Goal: Check status: Check status

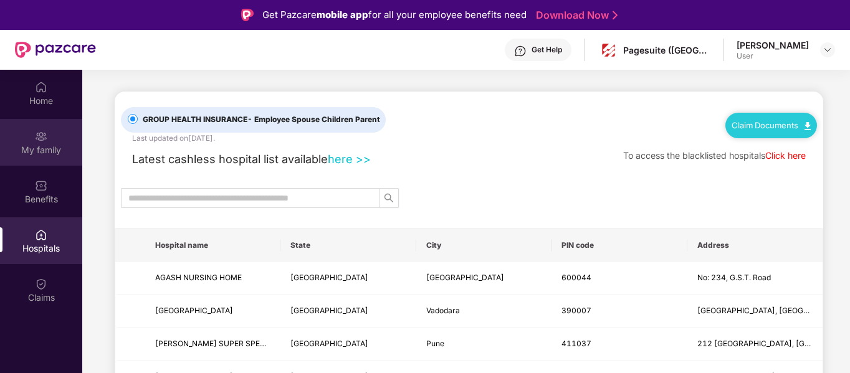
click at [37, 120] on div "My family" at bounding box center [41, 142] width 82 height 47
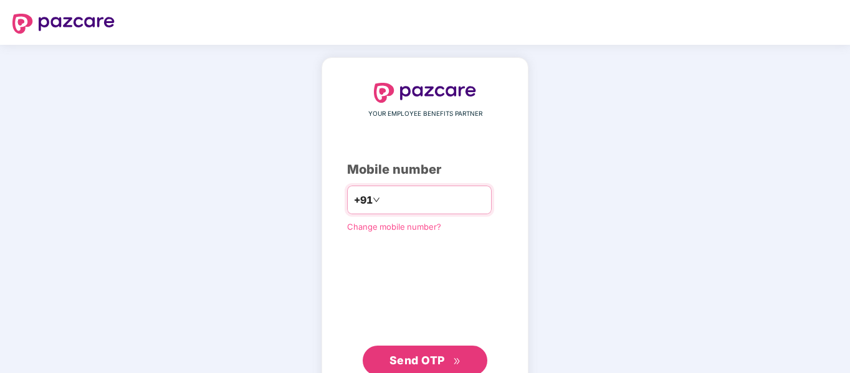
click at [414, 201] on input "number" at bounding box center [434, 200] width 102 height 20
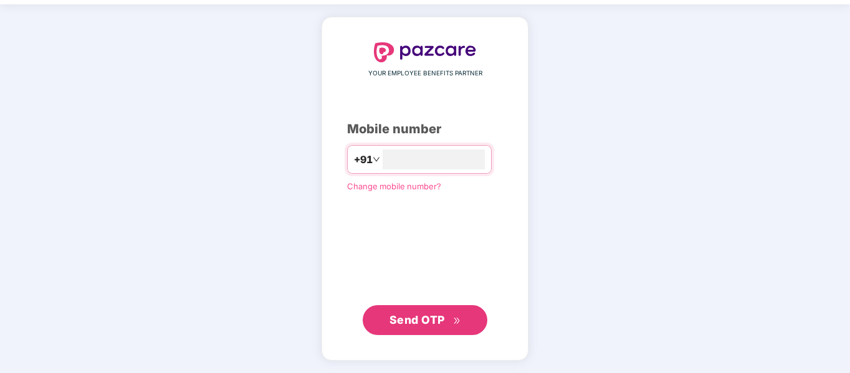
type input "**********"
click at [441, 317] on span "Send OTP" at bounding box center [416, 319] width 55 height 13
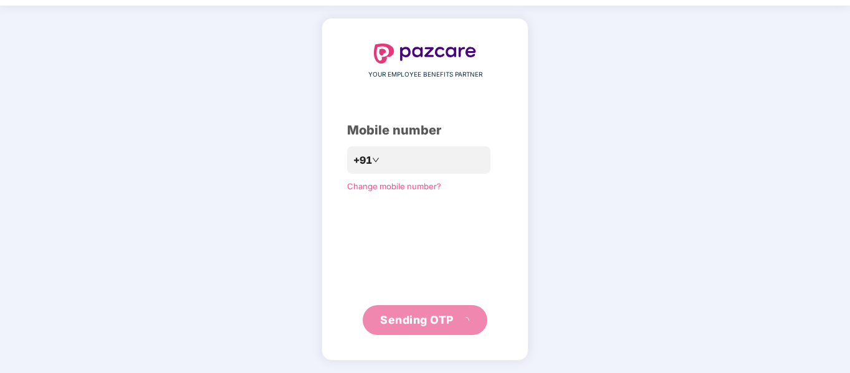
scroll to position [33, 0]
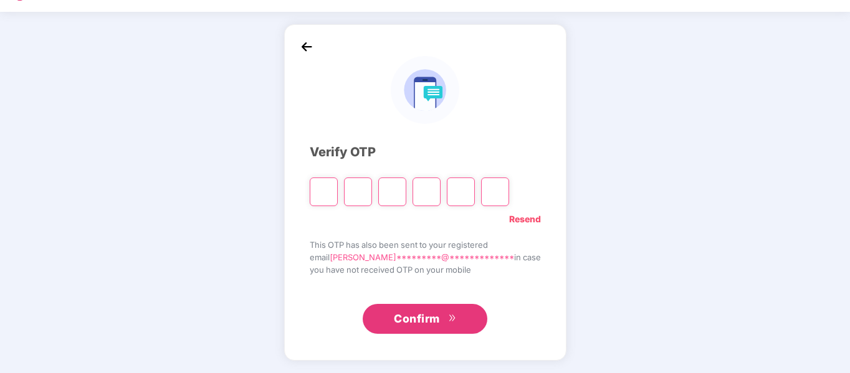
click at [338, 188] on input "Please enter verification code. Digit 1" at bounding box center [324, 192] width 28 height 29
type input "*"
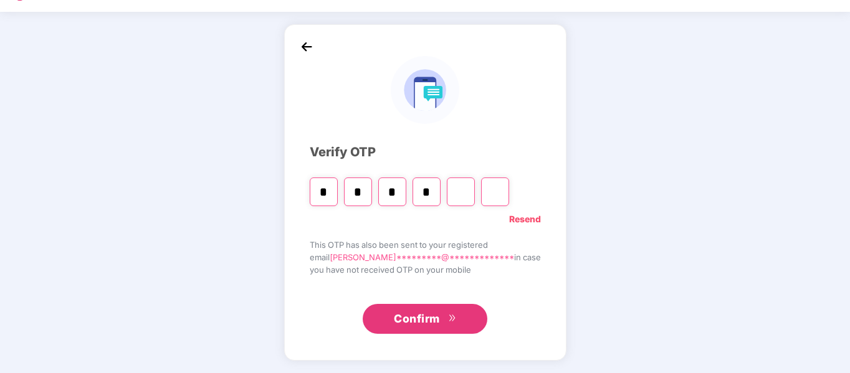
type input "*"
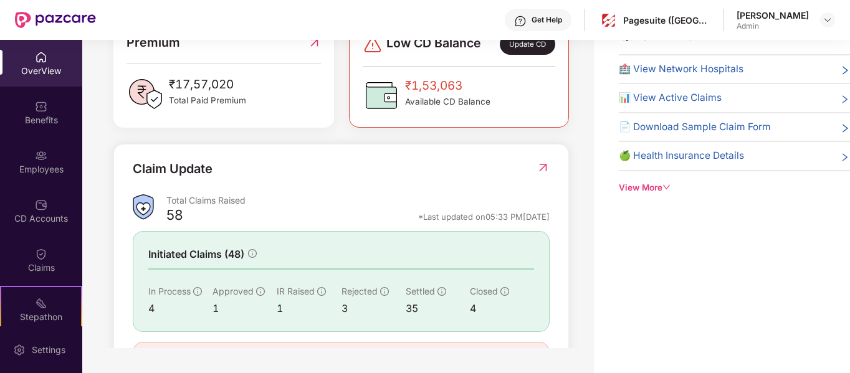
scroll to position [394, 0]
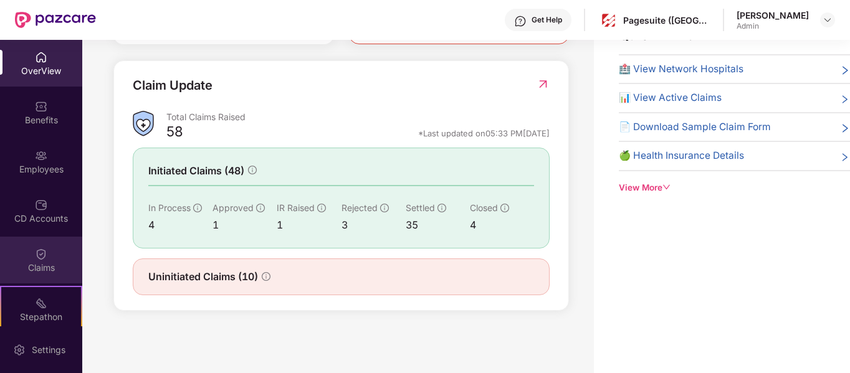
click at [21, 267] on div "Claims" at bounding box center [41, 268] width 82 height 12
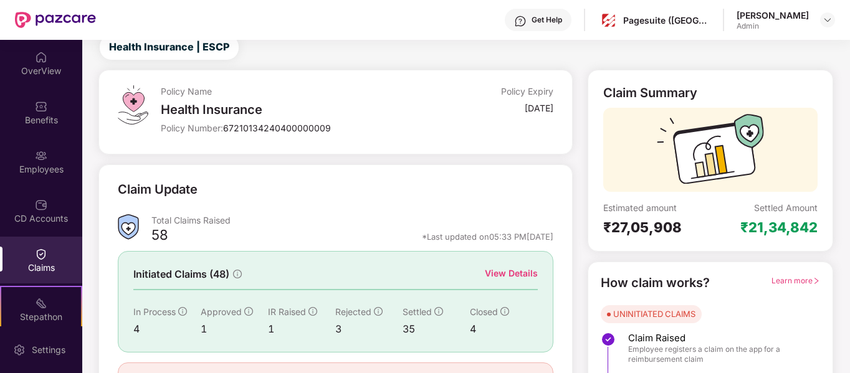
scroll to position [115, 0]
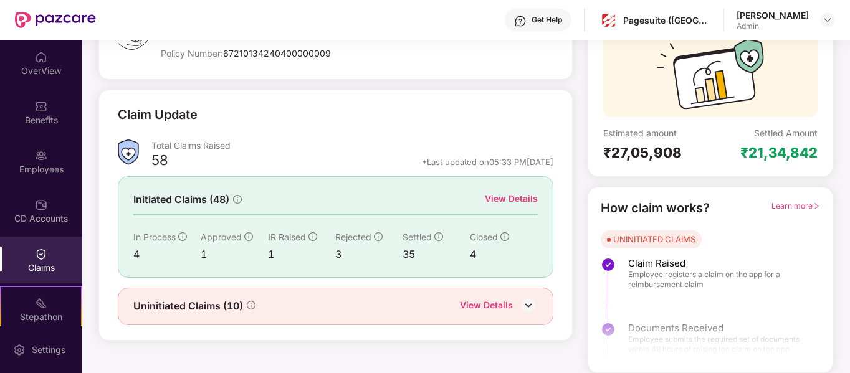
click at [515, 199] on div "View Details" at bounding box center [511, 199] width 53 height 14
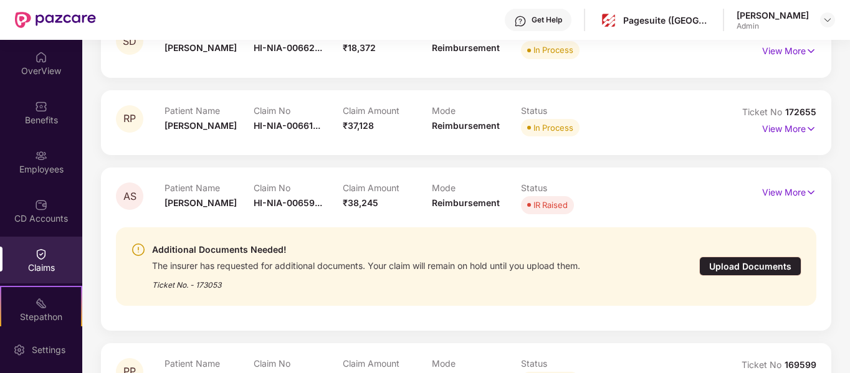
scroll to position [290, 0]
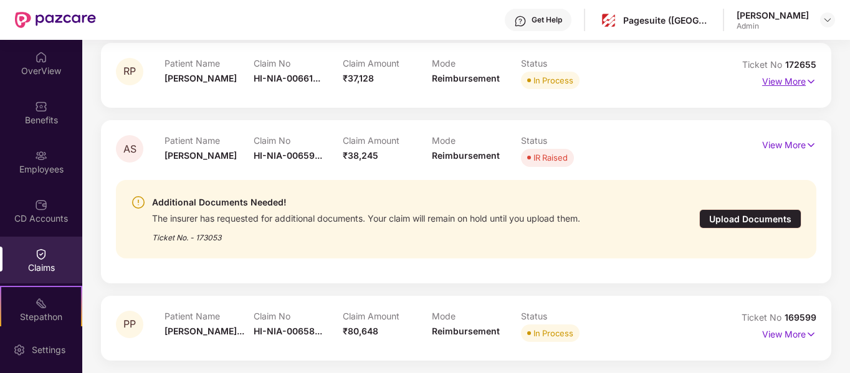
click at [800, 76] on p "View More" at bounding box center [789, 80] width 54 height 17
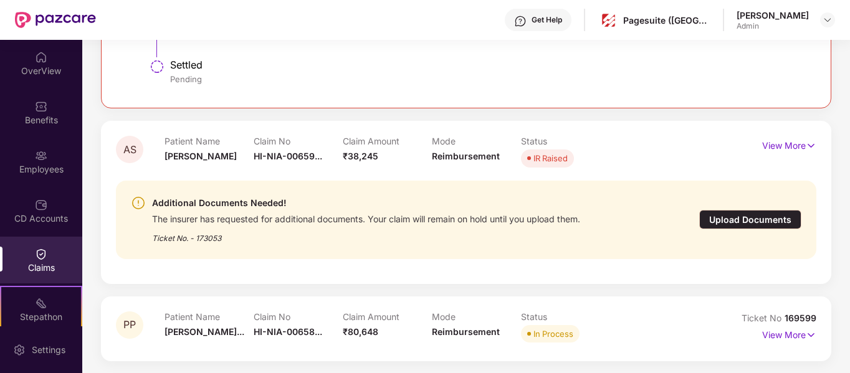
scroll to position [876, 0]
click at [795, 329] on p "View More" at bounding box center [789, 333] width 54 height 17
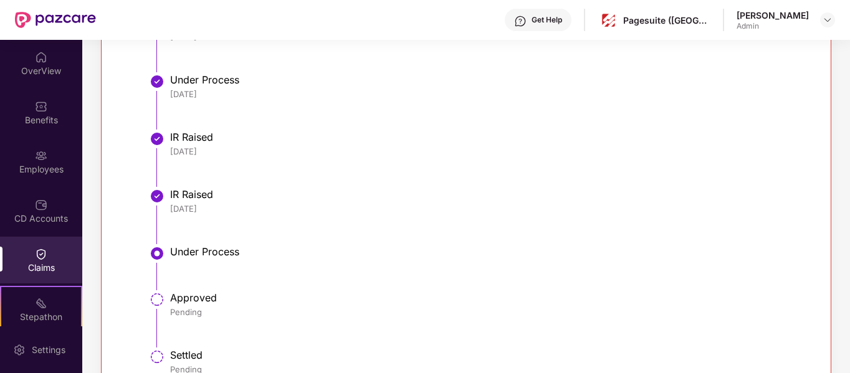
scroll to position [1518, 0]
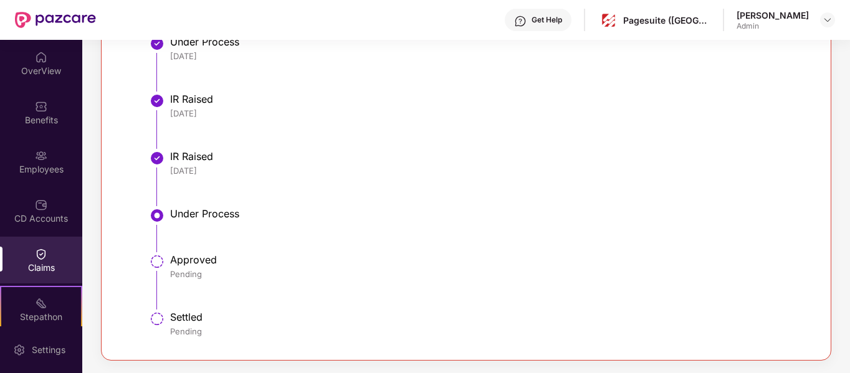
click at [40, 254] on img at bounding box center [41, 254] width 12 height 12
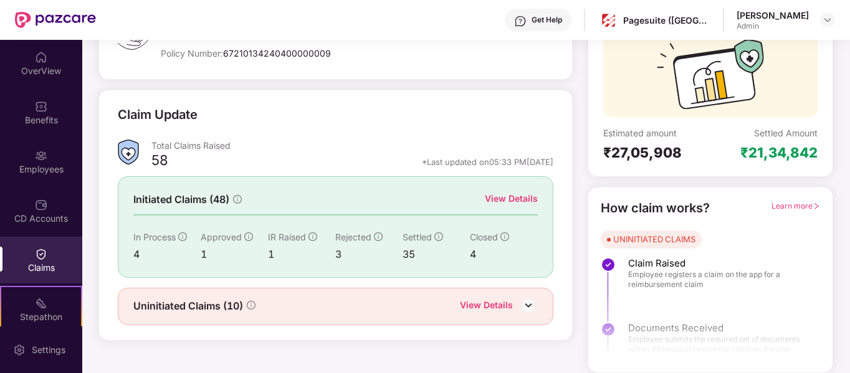
scroll to position [0, 0]
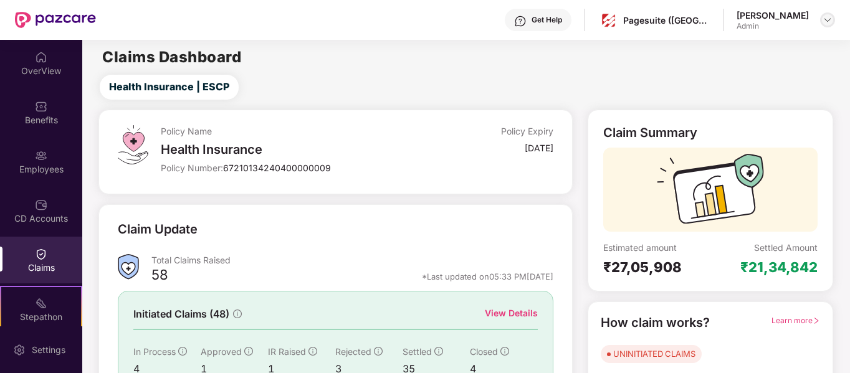
drag, startPoint x: 294, startPoint y: 222, endPoint x: 829, endPoint y: 19, distance: 573.1
click at [829, 19] on img at bounding box center [828, 20] width 10 height 10
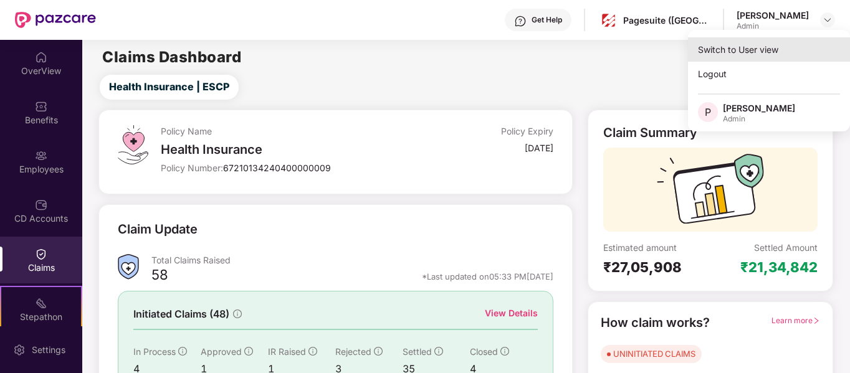
click at [738, 49] on div "Switch to User view" at bounding box center [769, 49] width 162 height 24
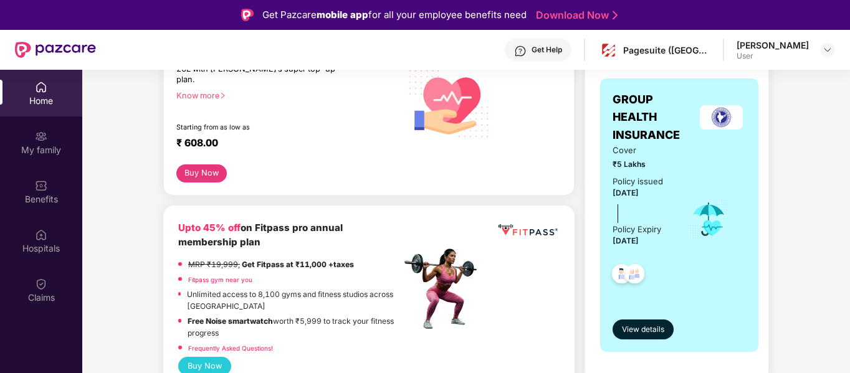
scroll to position [214, 0]
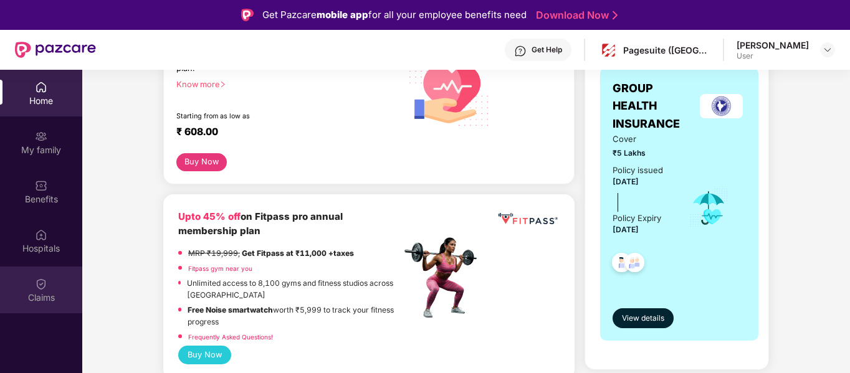
click at [37, 300] on div "Claims" at bounding box center [41, 298] width 82 height 12
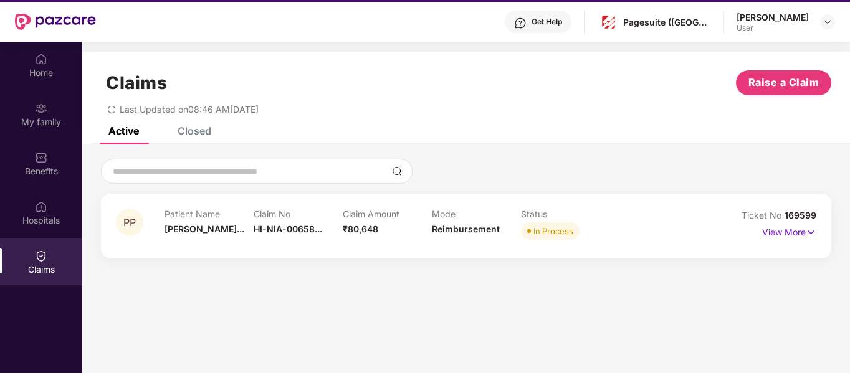
scroll to position [29, 0]
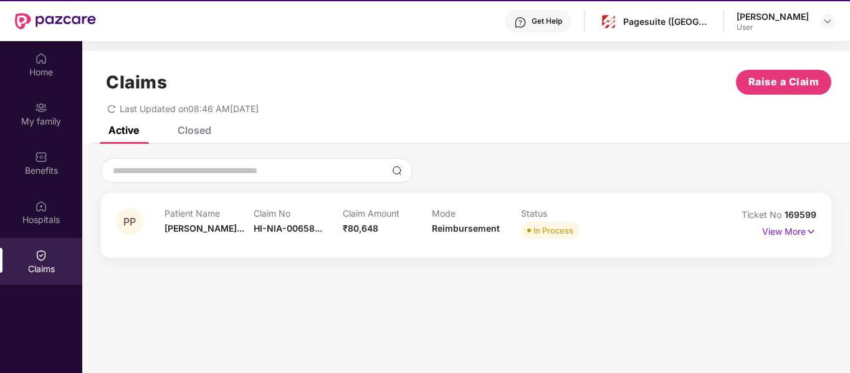
click at [447, 211] on p "Mode" at bounding box center [476, 213] width 89 height 11
click at [809, 225] on img at bounding box center [811, 232] width 11 height 14
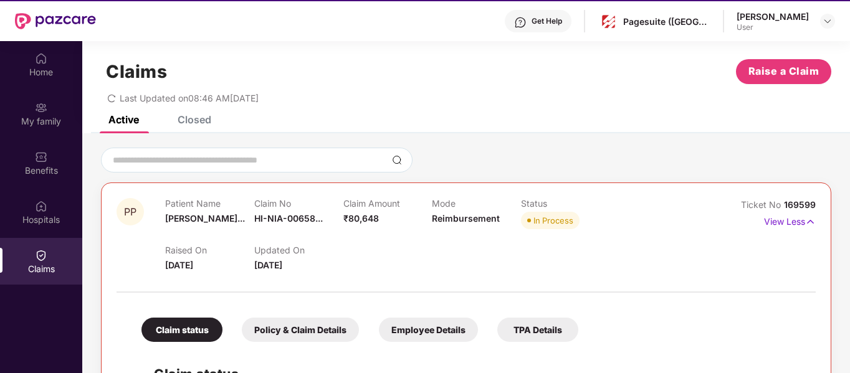
scroll to position [0, 0]
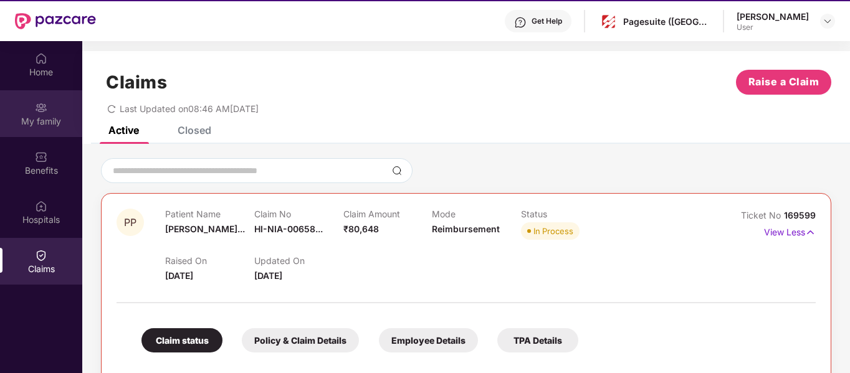
click at [60, 121] on div "My family" at bounding box center [41, 121] width 82 height 12
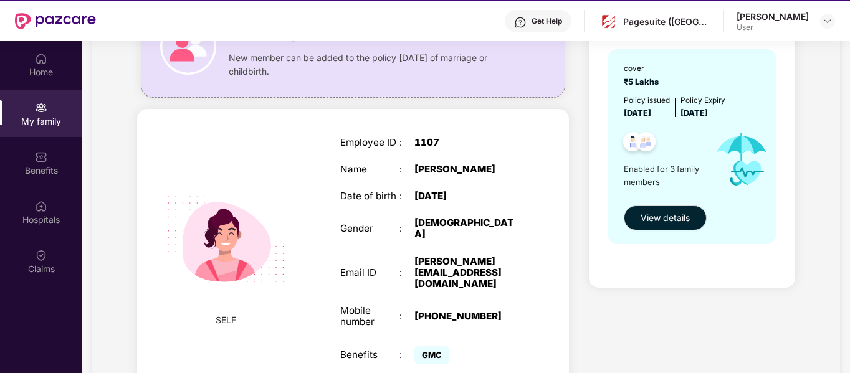
scroll to position [130, 0]
click at [441, 305] on div "Mobile number : [PHONE_NUMBER]" at bounding box center [429, 316] width 179 height 22
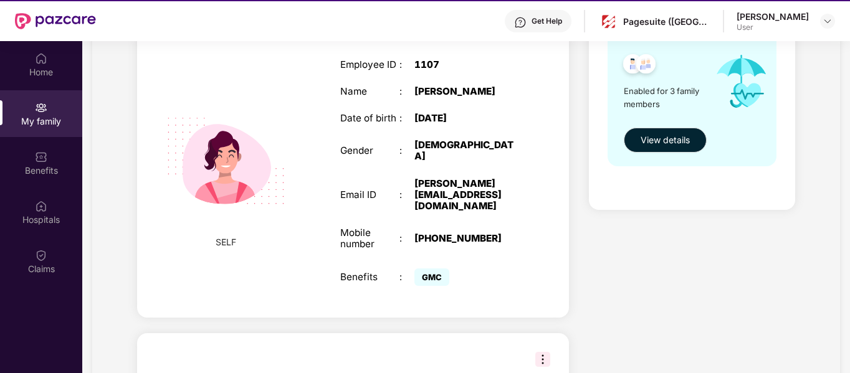
scroll to position [123, 0]
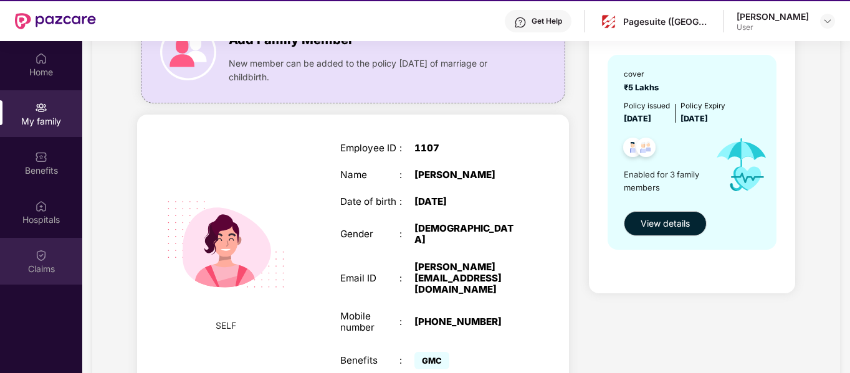
click at [55, 261] on div "Claims" at bounding box center [41, 261] width 82 height 47
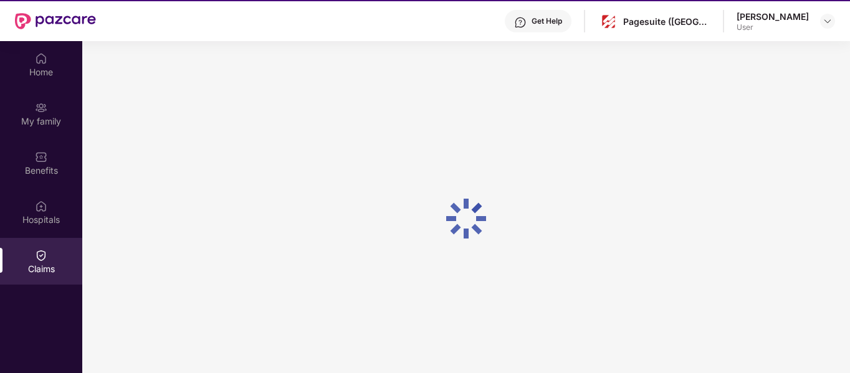
scroll to position [0, 0]
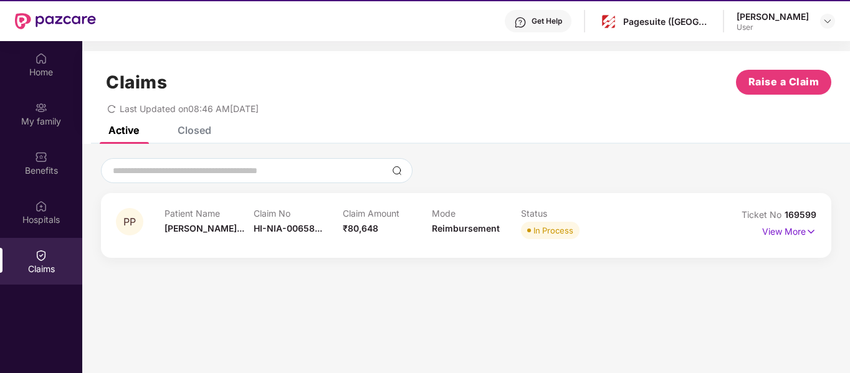
click at [316, 221] on div "Claim No HI-NIA-00658..." at bounding box center [298, 225] width 89 height 34
click at [790, 234] on p "View More" at bounding box center [789, 230] width 54 height 17
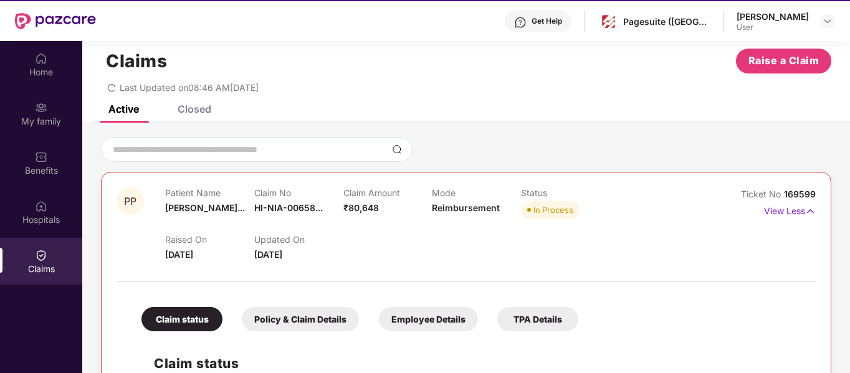
scroll to position [20, 0]
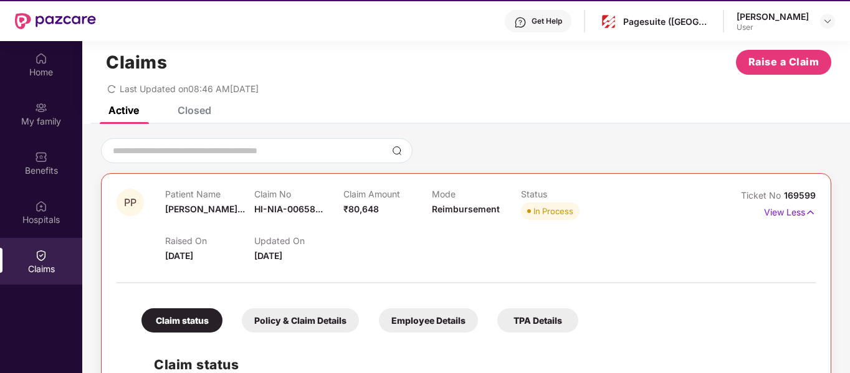
click at [525, 328] on div "TPA Details" at bounding box center [537, 320] width 81 height 24
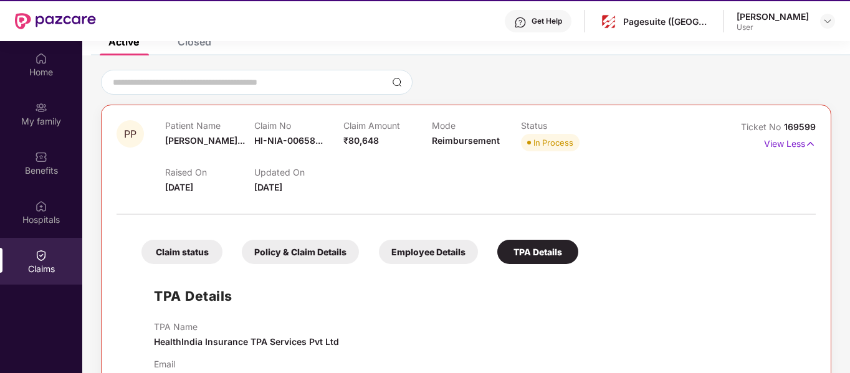
scroll to position [70, 0]
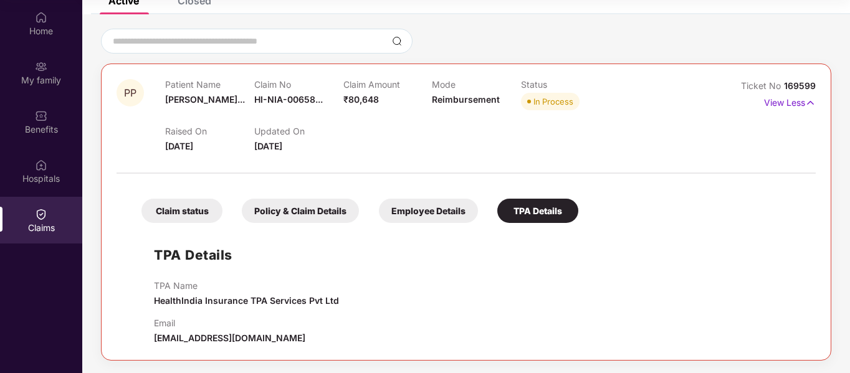
click at [168, 218] on div "Claim status" at bounding box center [181, 211] width 81 height 24
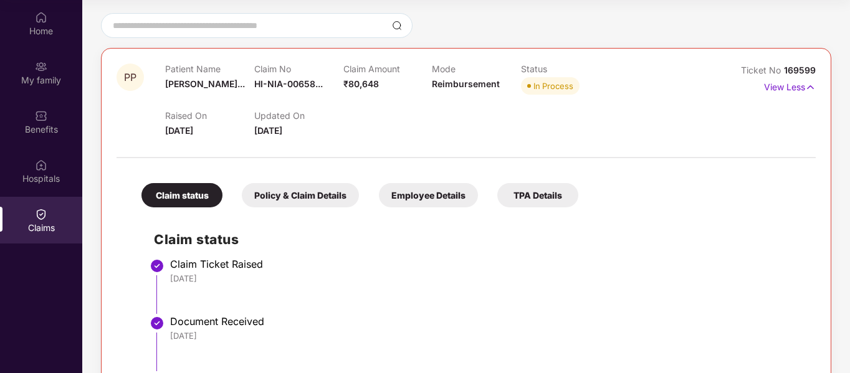
scroll to position [0, 0]
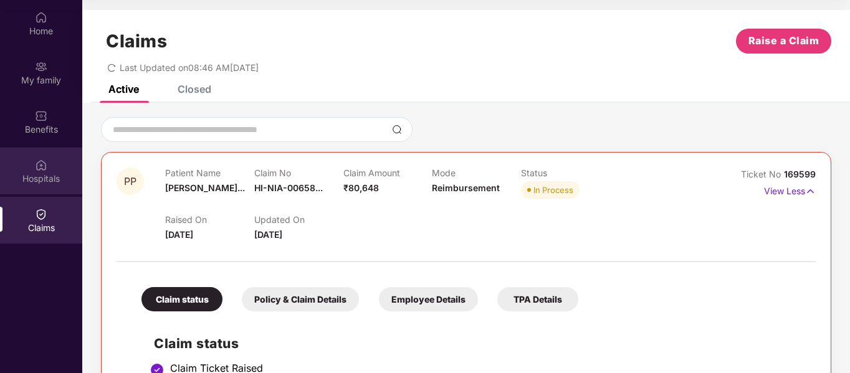
click at [54, 179] on div "Hospitals" at bounding box center [41, 179] width 82 height 12
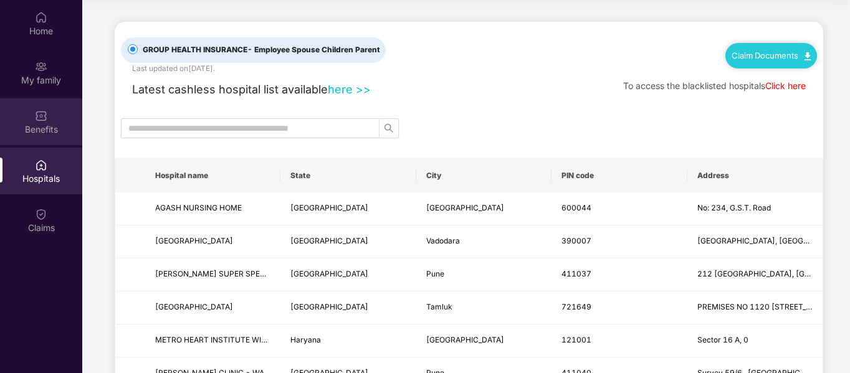
click at [53, 120] on div "Benefits" at bounding box center [41, 121] width 82 height 47
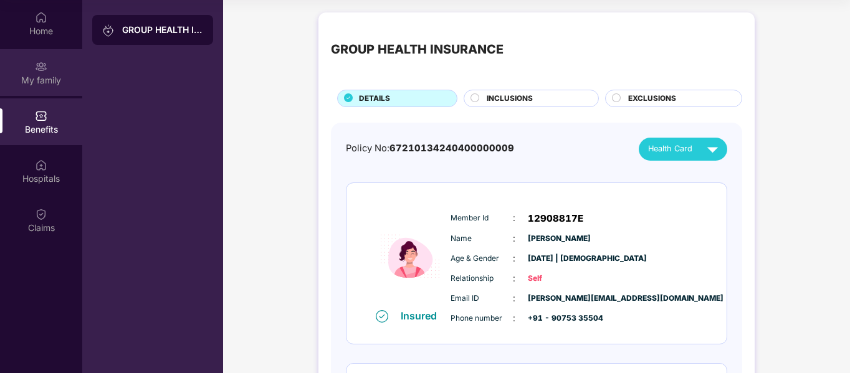
click at [34, 73] on div "My family" at bounding box center [41, 72] width 82 height 47
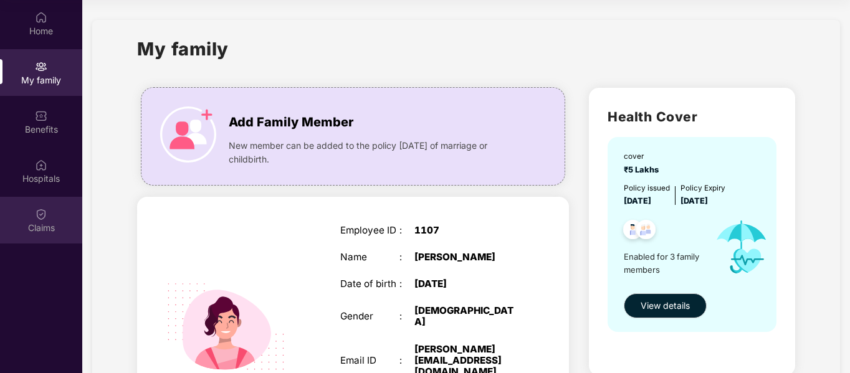
click at [39, 207] on div at bounding box center [41, 213] width 12 height 12
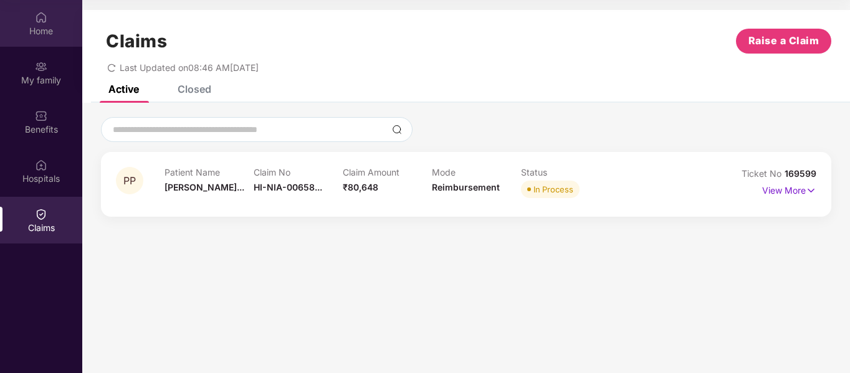
click at [50, 33] on div "Home" at bounding box center [41, 31] width 82 height 12
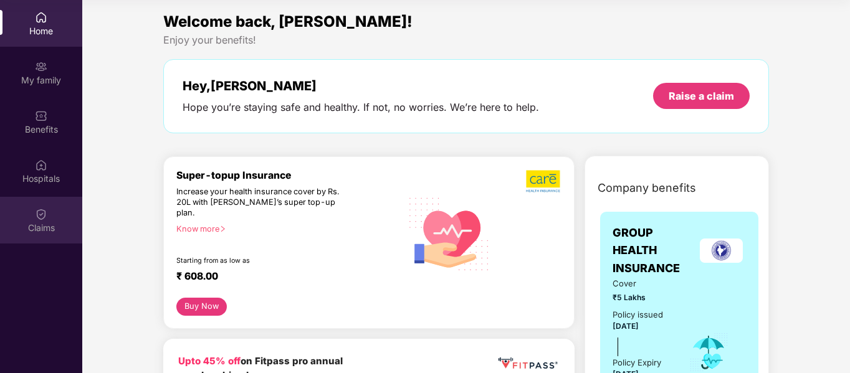
click at [20, 224] on div "Claims" at bounding box center [41, 228] width 82 height 12
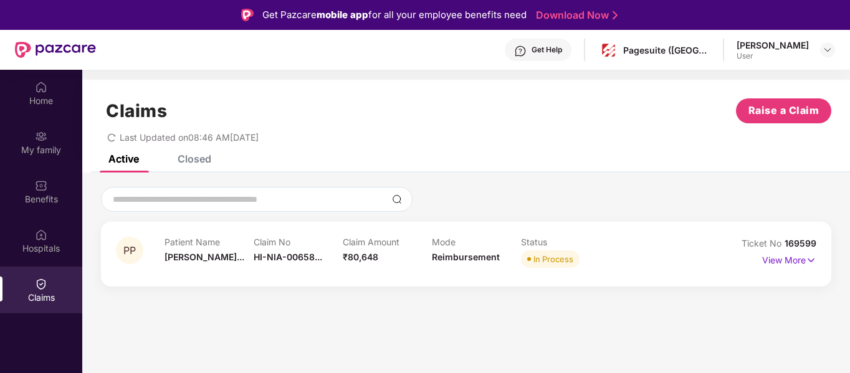
click at [505, 44] on div "Get Help" at bounding box center [538, 50] width 67 height 22
click at [50, 155] on div "My family" at bounding box center [41, 150] width 82 height 12
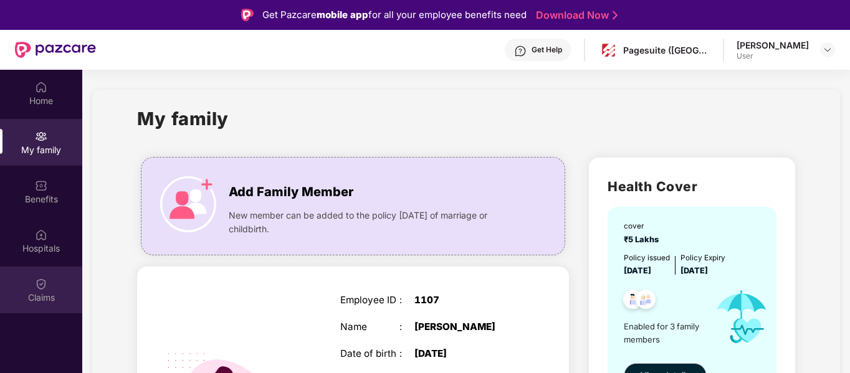
click at [60, 279] on div "Claims" at bounding box center [41, 290] width 82 height 47
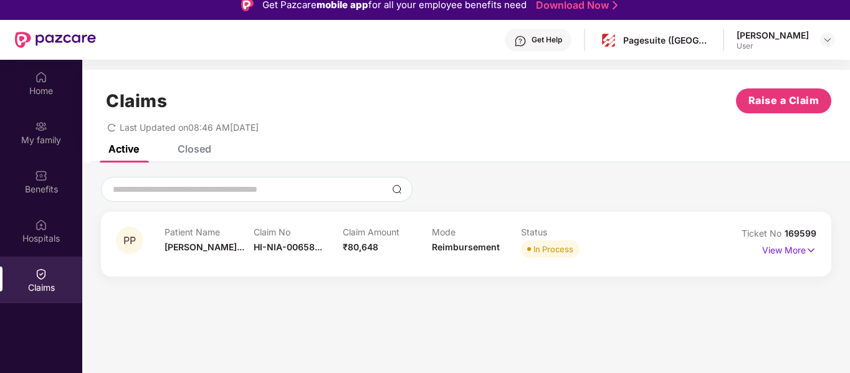
scroll to position [11, 0]
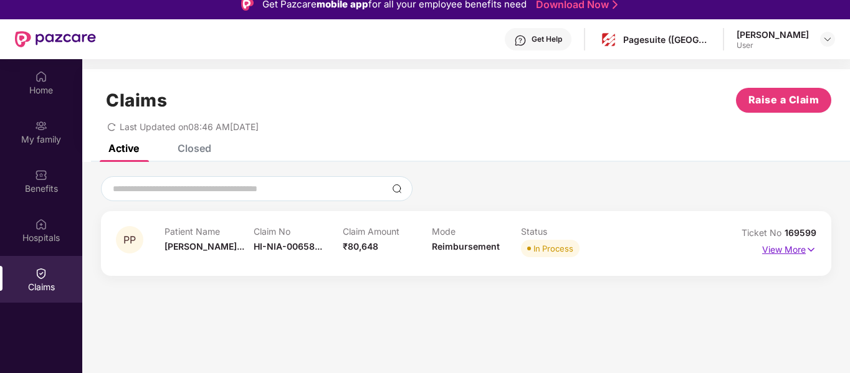
click at [815, 246] on img at bounding box center [811, 250] width 11 height 14
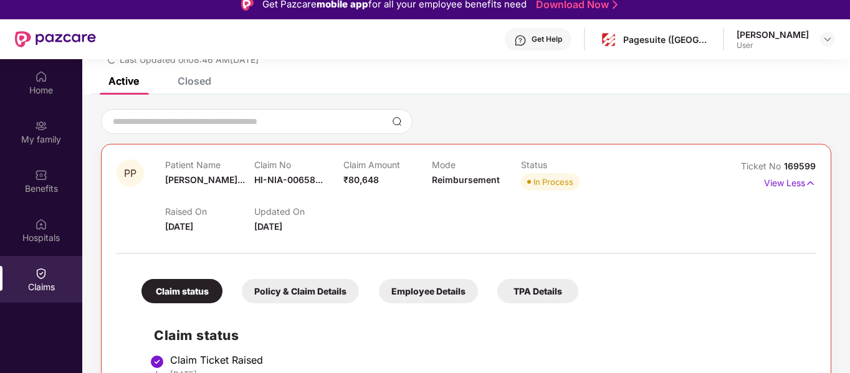
scroll to position [0, 0]
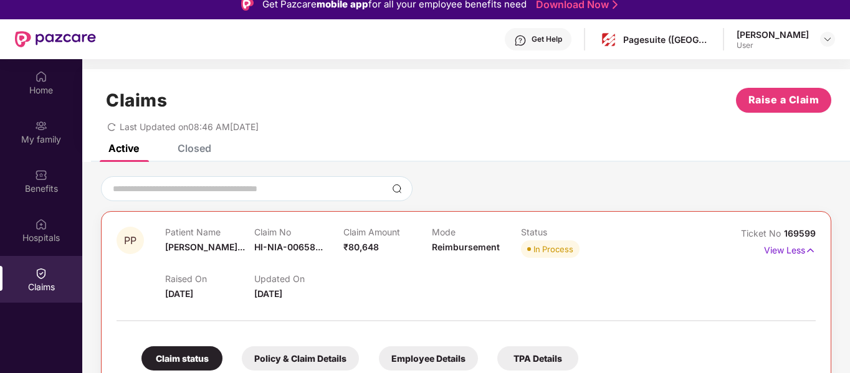
click at [532, 36] on div "Get Help" at bounding box center [547, 39] width 31 height 10
